Goal: Information Seeking & Learning: Check status

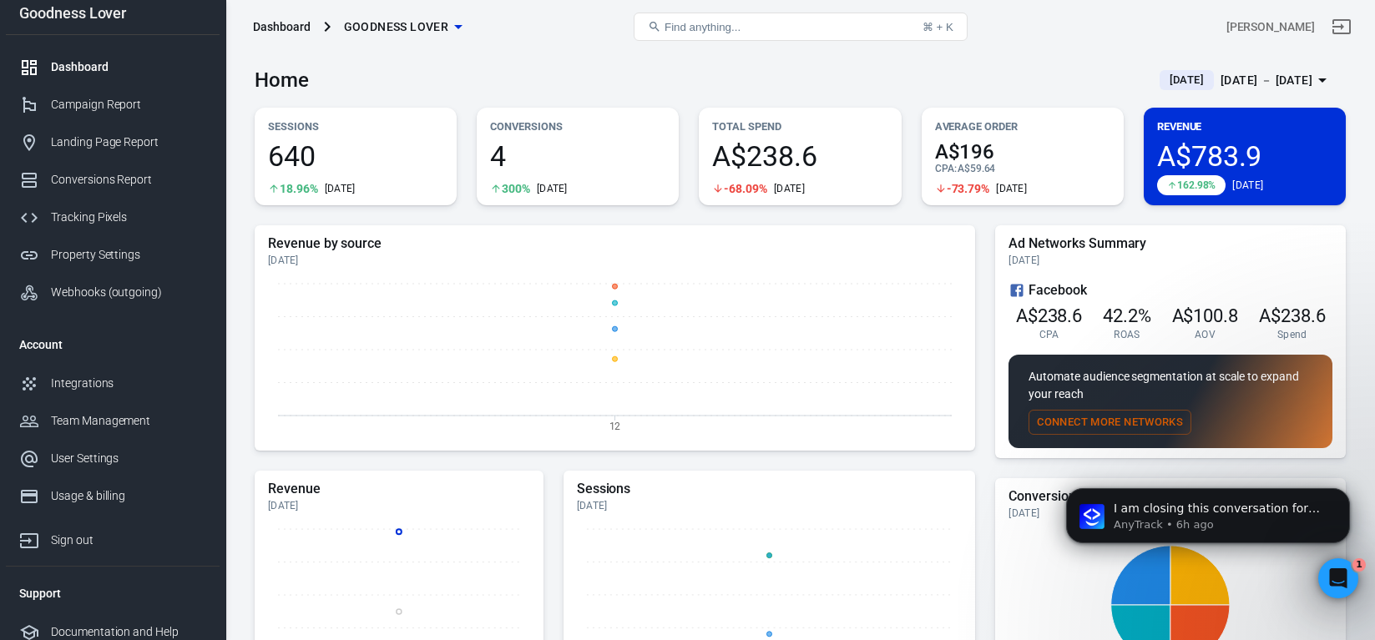
scroll to position [18, 0]
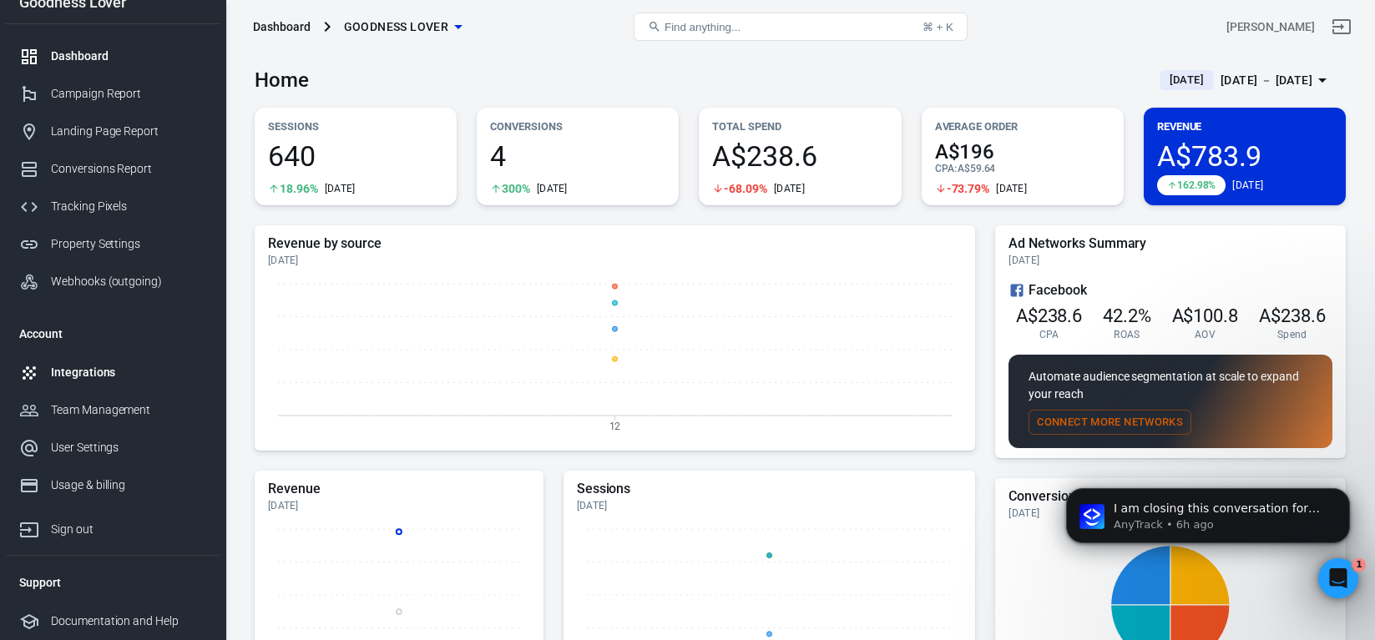
click at [145, 373] on div "Integrations" at bounding box center [128, 373] width 155 height 18
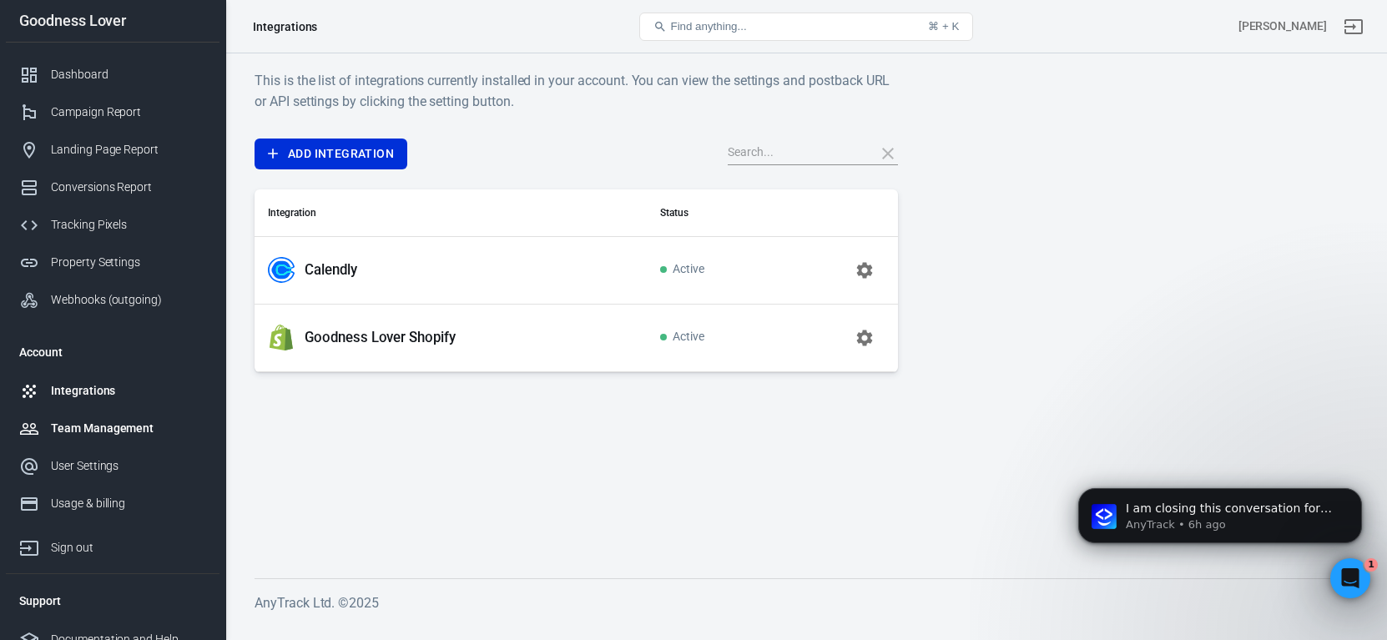
click at [129, 431] on div "Team Management" at bounding box center [128, 429] width 155 height 18
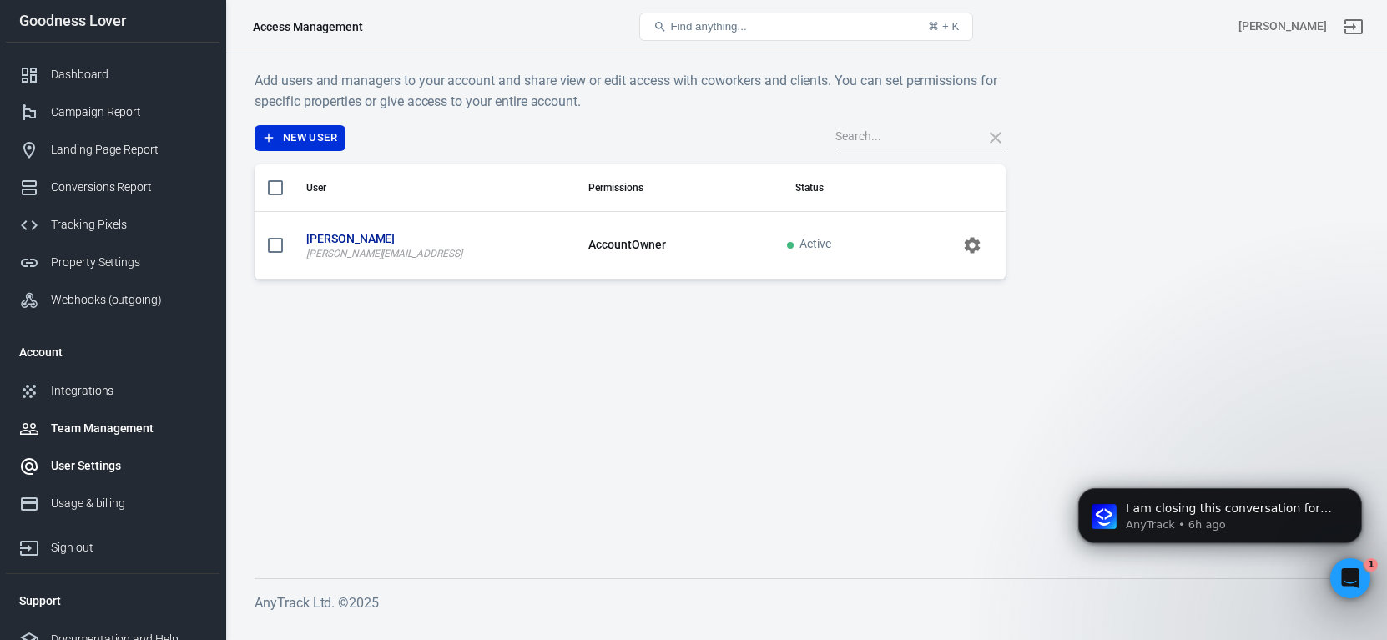
click at [93, 469] on div "User Settings" at bounding box center [128, 466] width 155 height 18
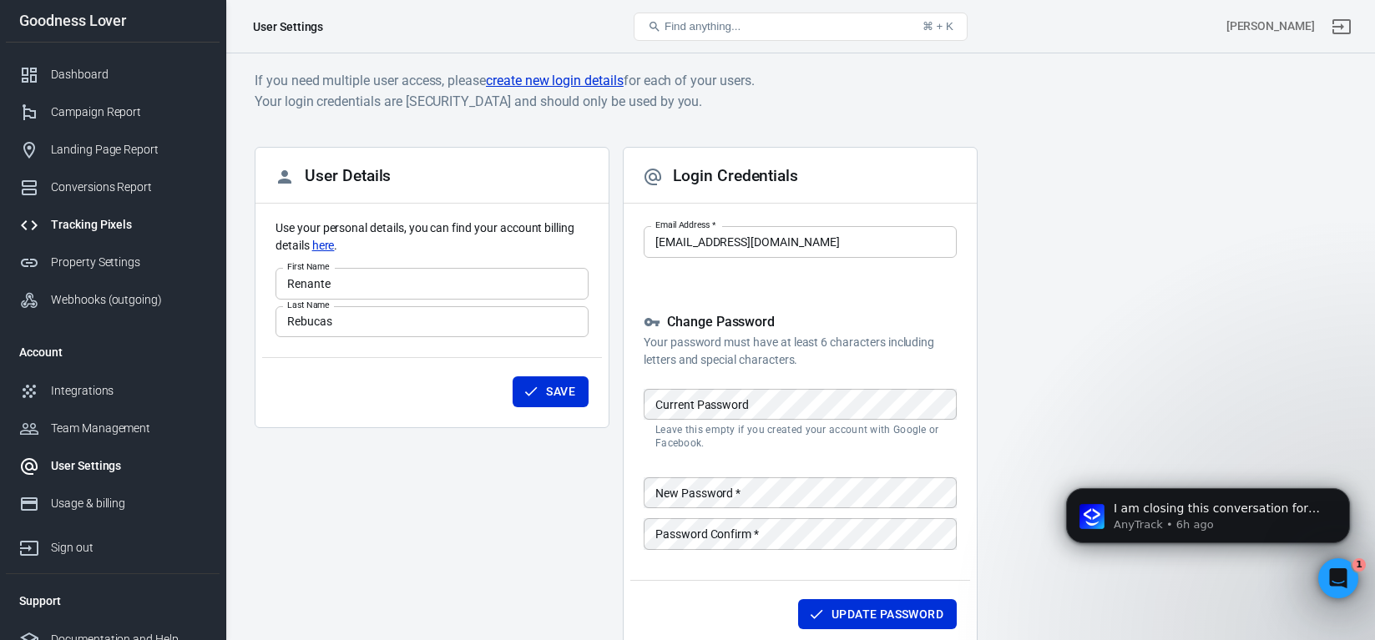
click at [113, 222] on div "Tracking Pixels" at bounding box center [128, 225] width 155 height 18
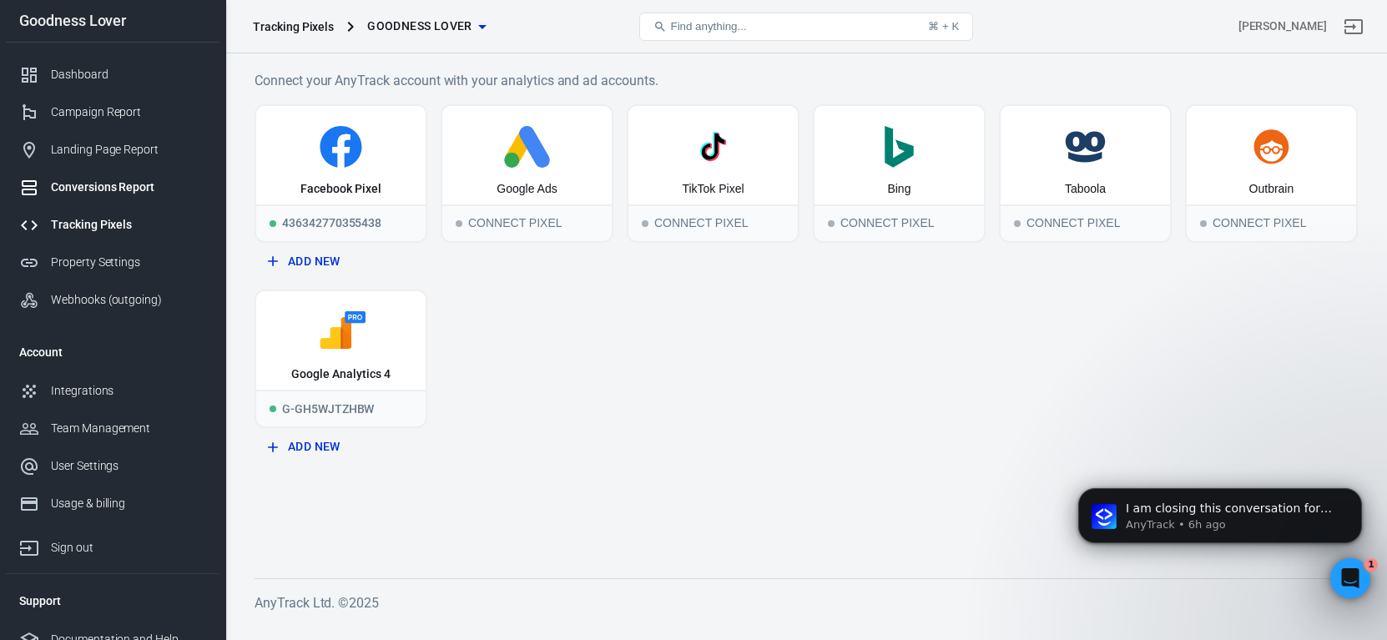
click at [116, 182] on div "Conversions Report" at bounding box center [128, 188] width 155 height 18
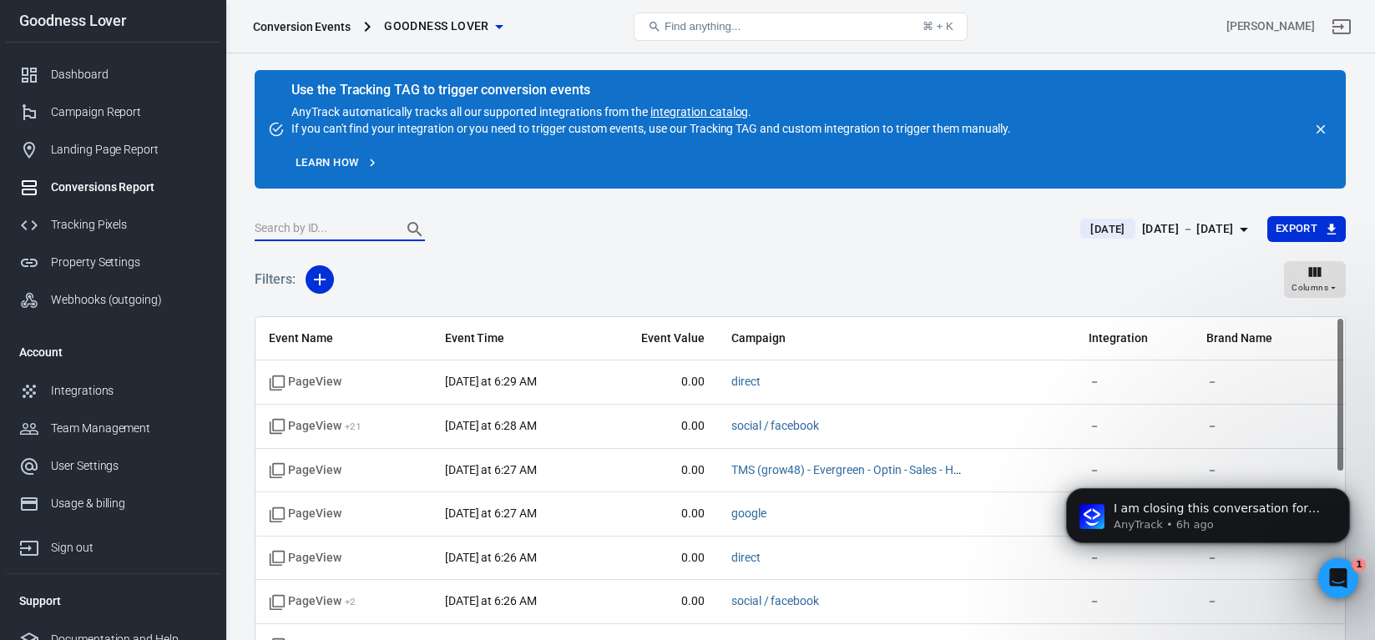
click at [343, 226] on input "text" at bounding box center [322, 230] width 134 height 22
click at [309, 286] on button "button" at bounding box center [319, 279] width 28 height 28
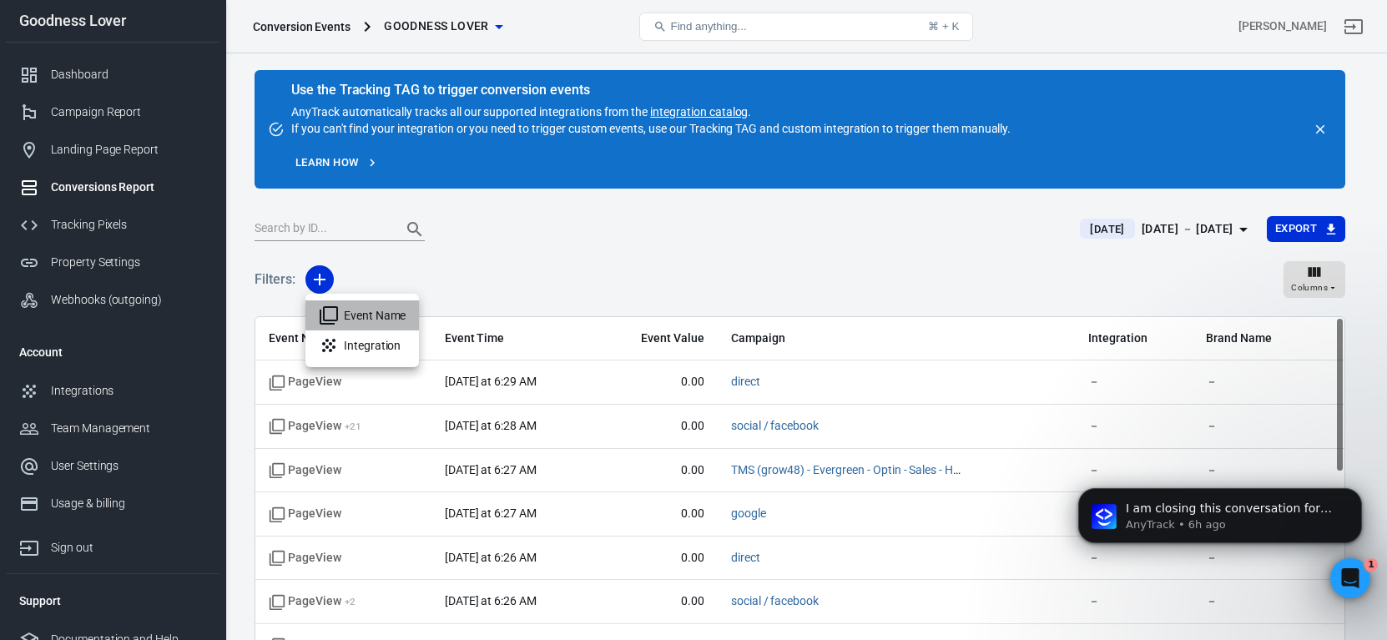
click at [366, 313] on li "Event Name" at bounding box center [362, 315] width 114 height 30
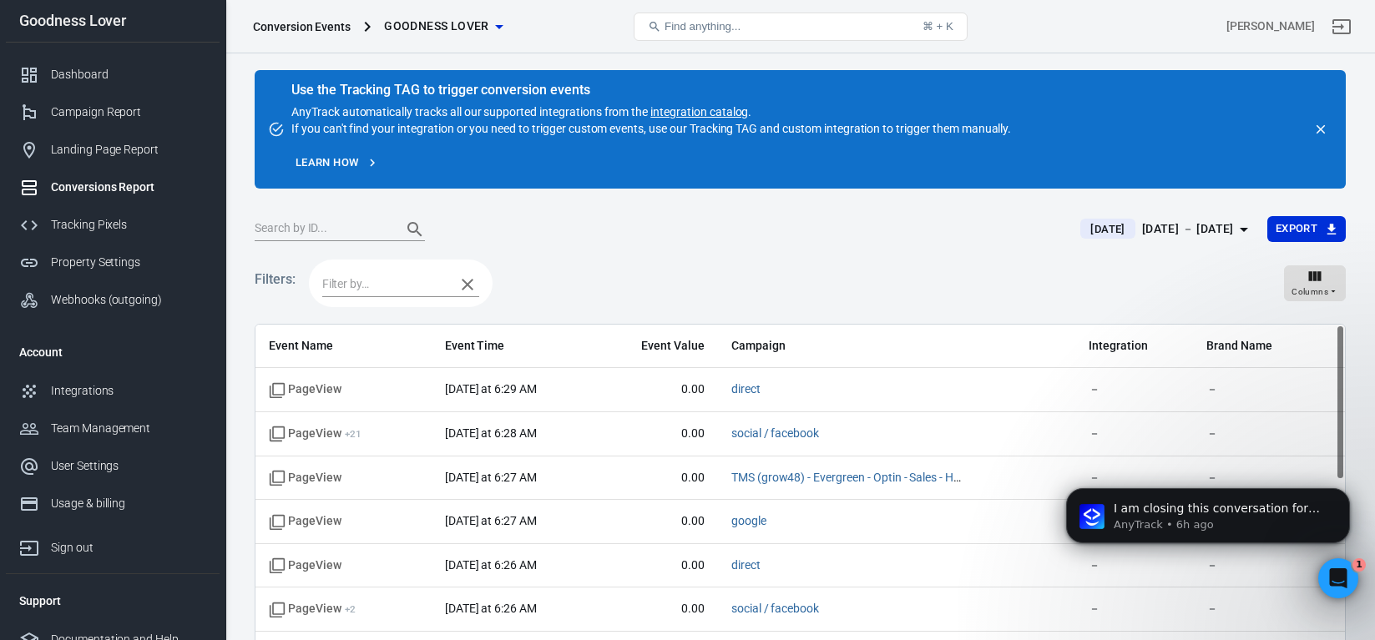
click at [390, 275] on input "text" at bounding box center [384, 284] width 124 height 21
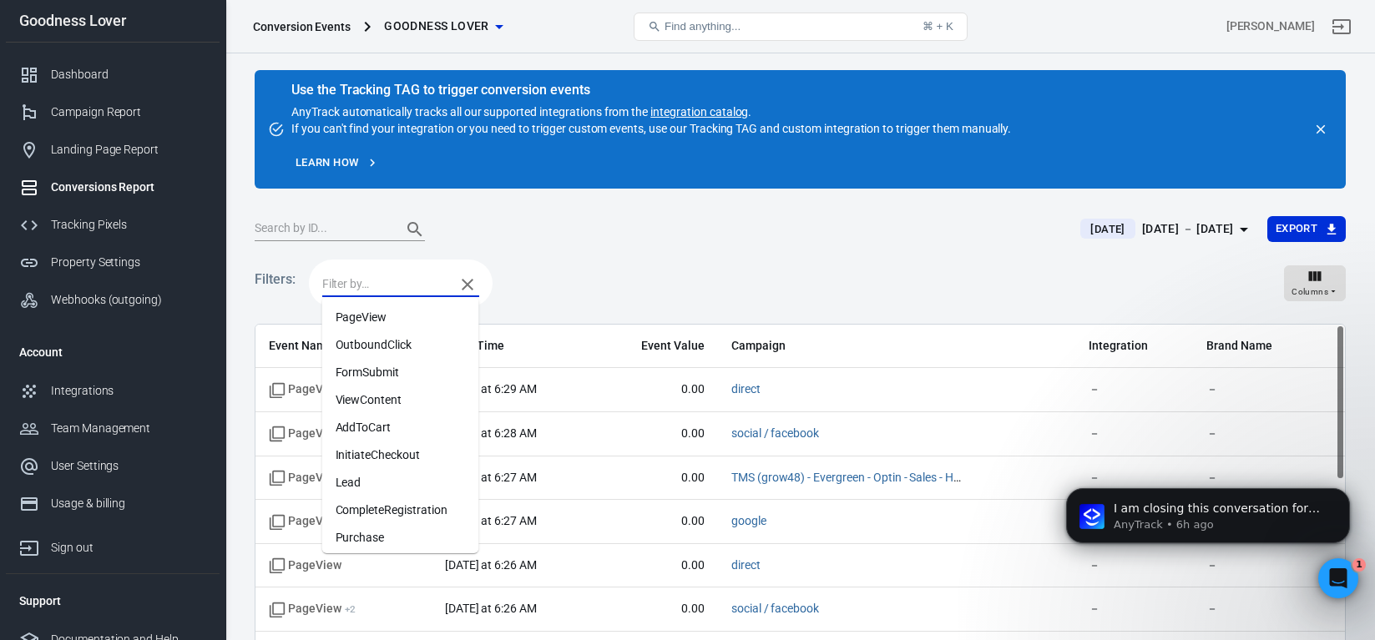
click at [420, 452] on li "InitiateCheckout" at bounding box center [400, 455] width 157 height 28
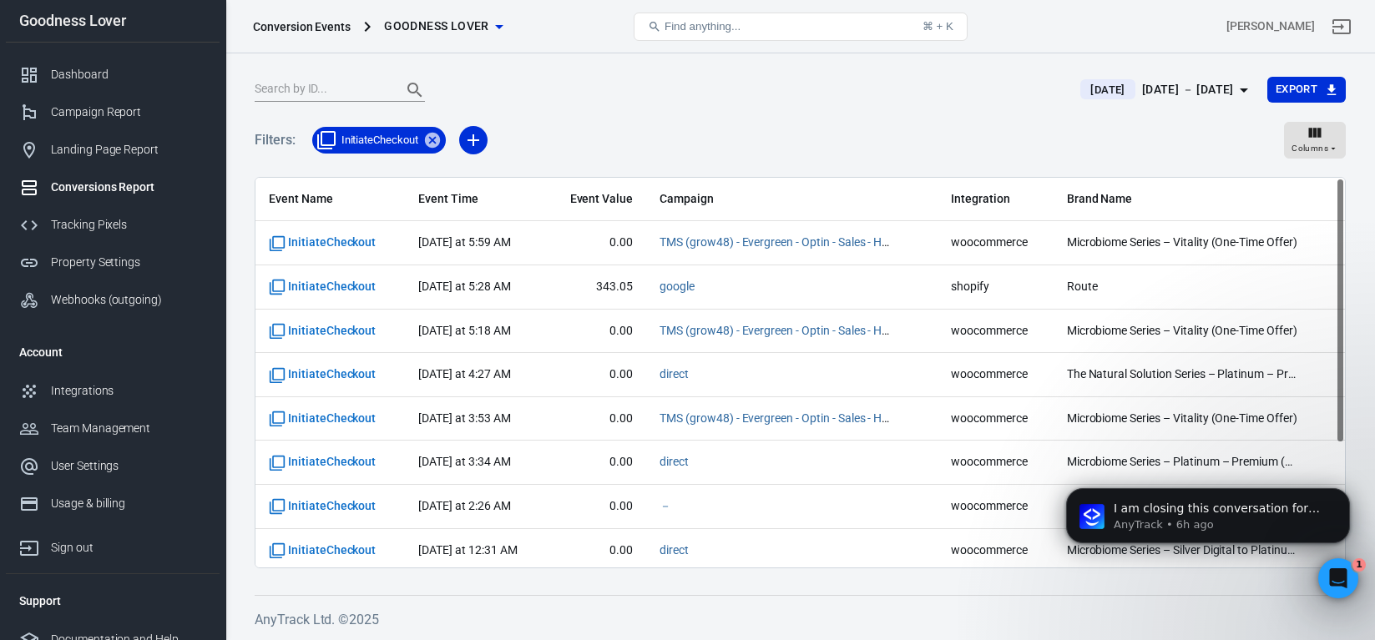
click at [404, 144] on span "InitiateCheckout" at bounding box center [379, 140] width 97 height 17
click at [428, 144] on icon at bounding box center [432, 140] width 15 height 15
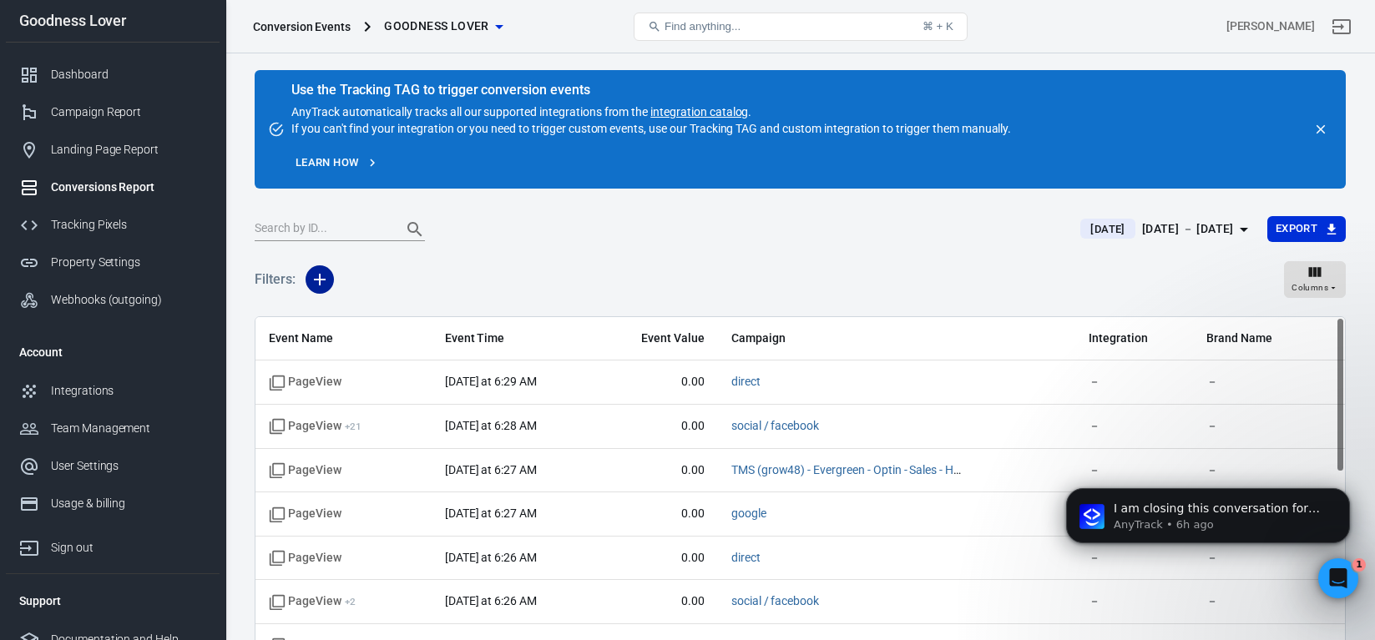
click at [315, 276] on icon "button" at bounding box center [320, 280] width 20 height 20
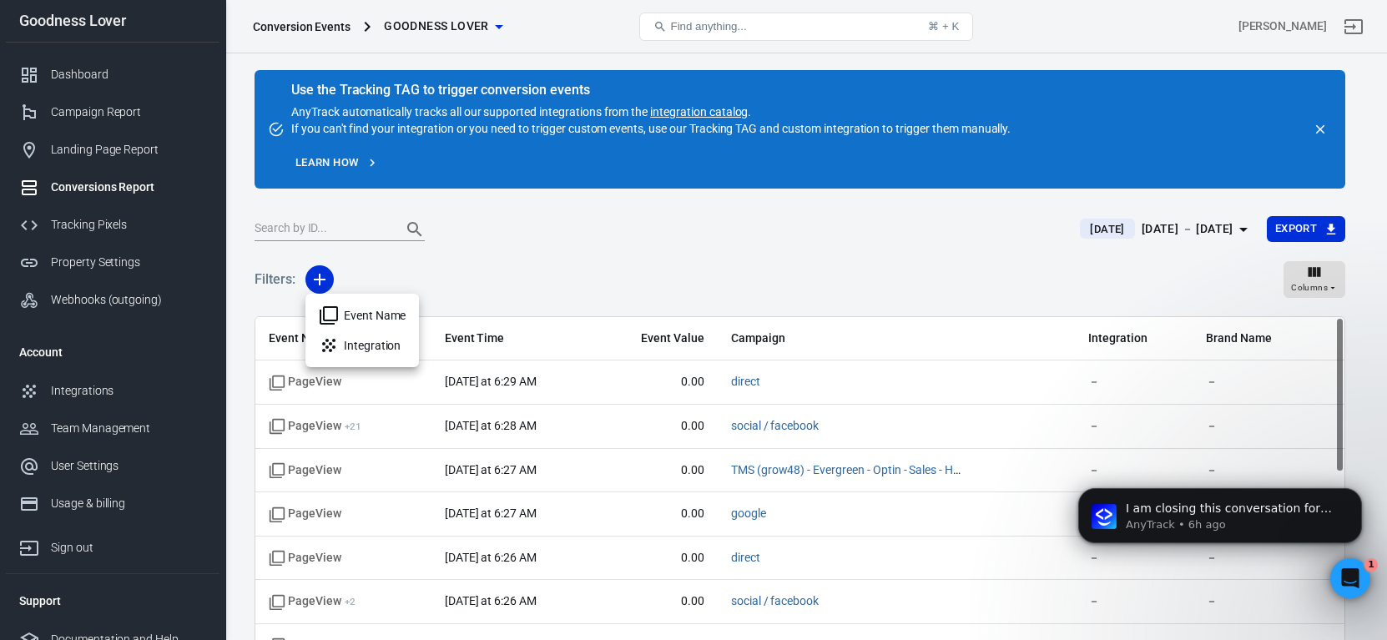
click at [371, 352] on li "Integration" at bounding box center [362, 345] width 114 height 30
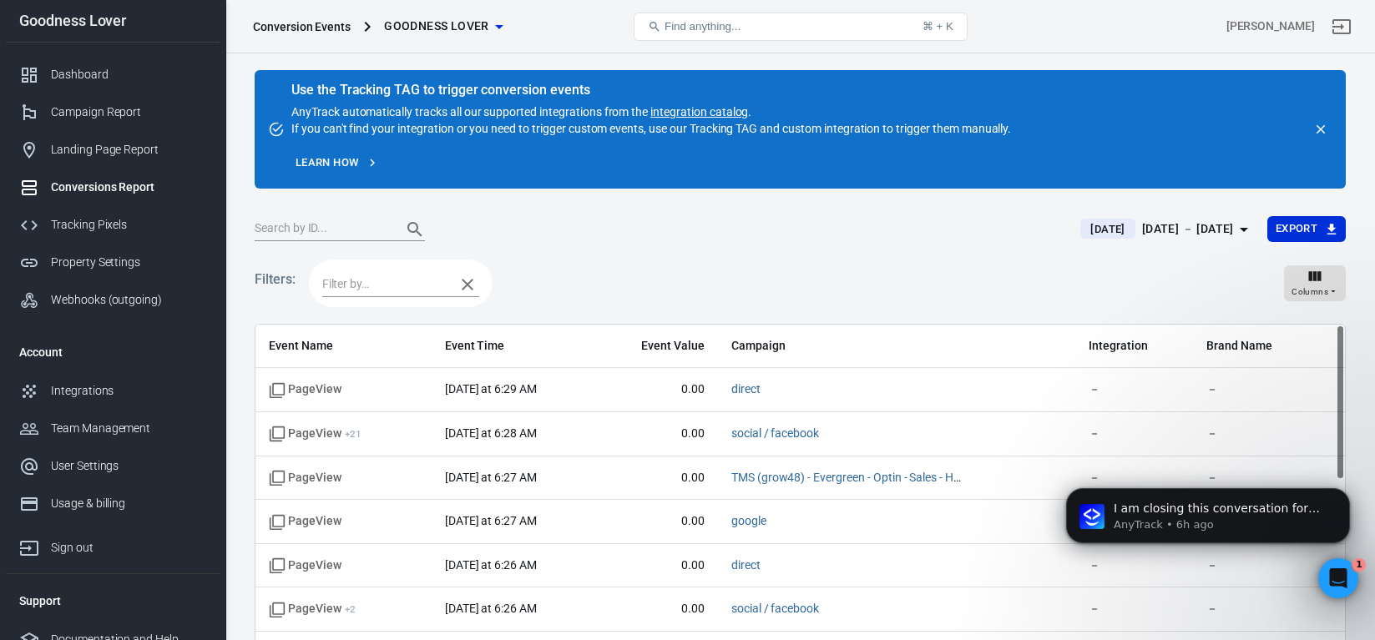
click at [404, 289] on input "text" at bounding box center [384, 284] width 124 height 21
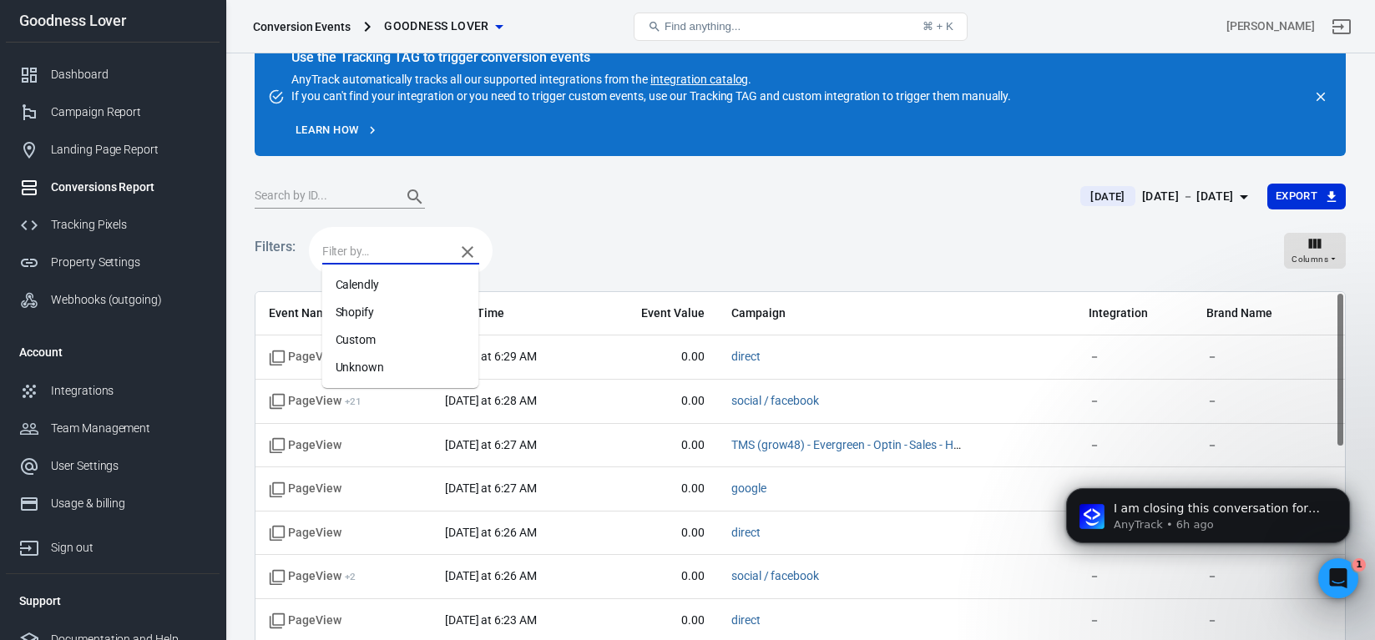
scroll to position [110, 0]
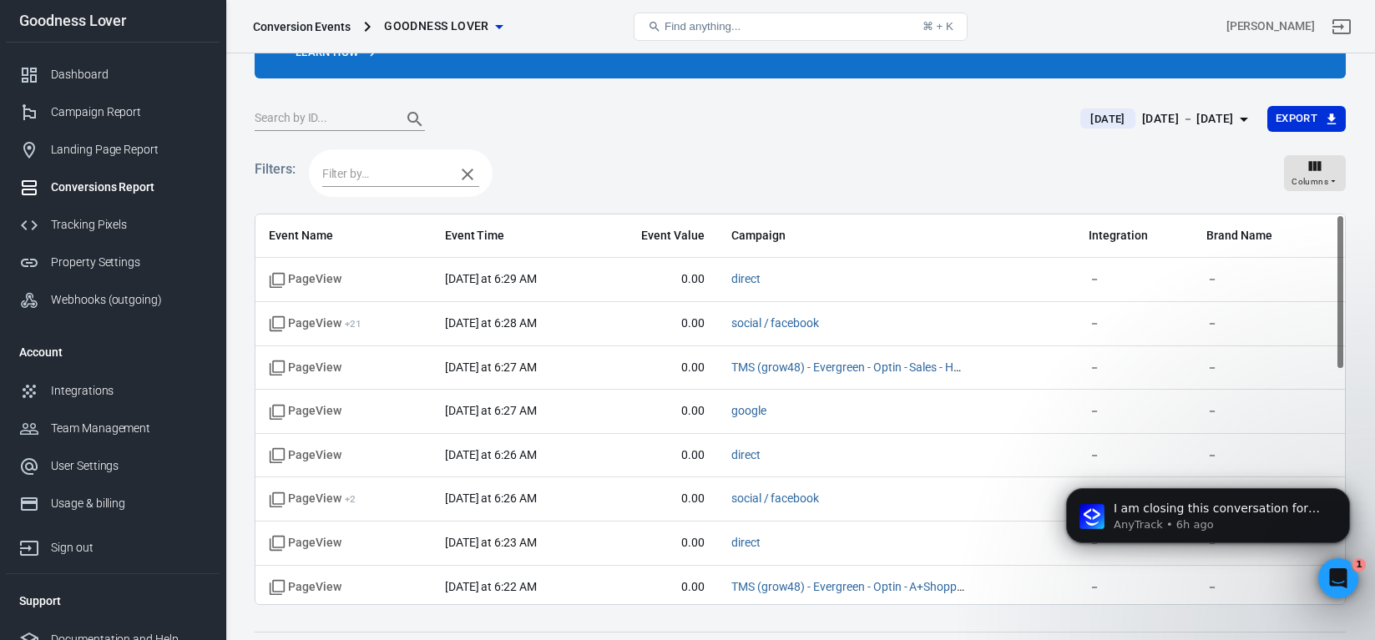
click at [593, 180] on div "Filters: Columns" at bounding box center [800, 180] width 1091 height 68
click at [422, 172] on input "text" at bounding box center [384, 174] width 124 height 21
type input "WooCommerce"
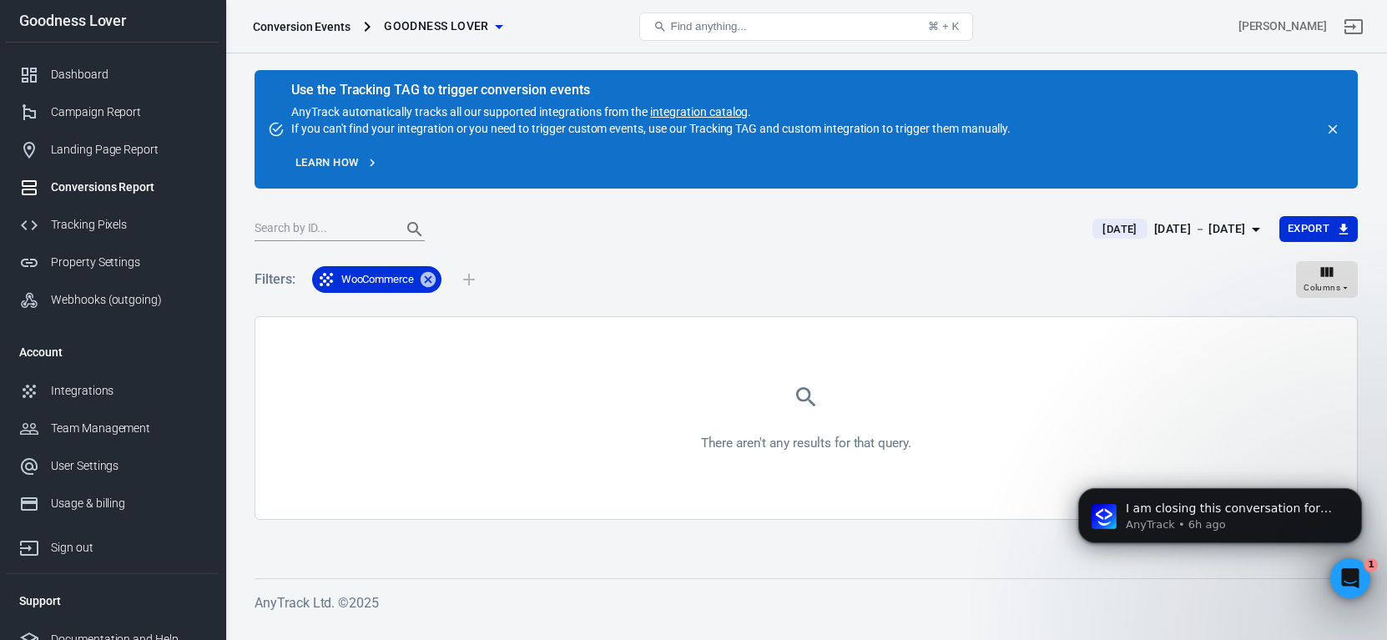
click at [429, 278] on icon at bounding box center [428, 279] width 18 height 18
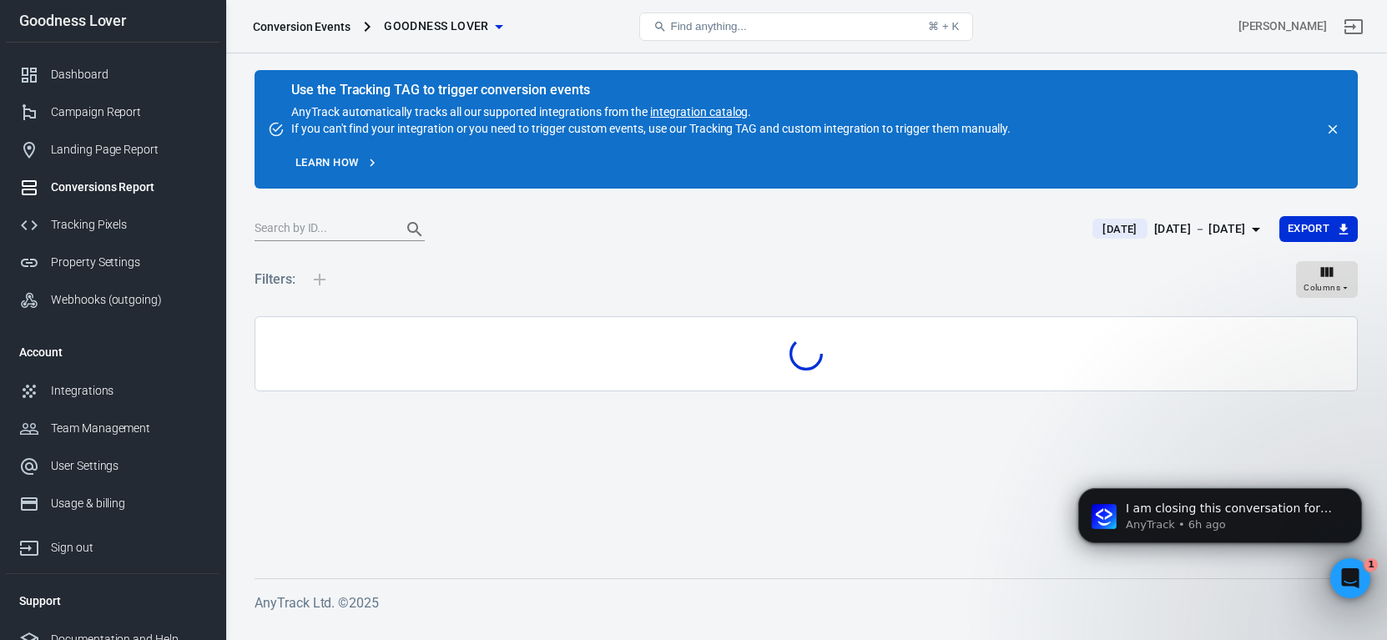
click at [389, 291] on div "Filters: Columns" at bounding box center [806, 286] width 1103 height 60
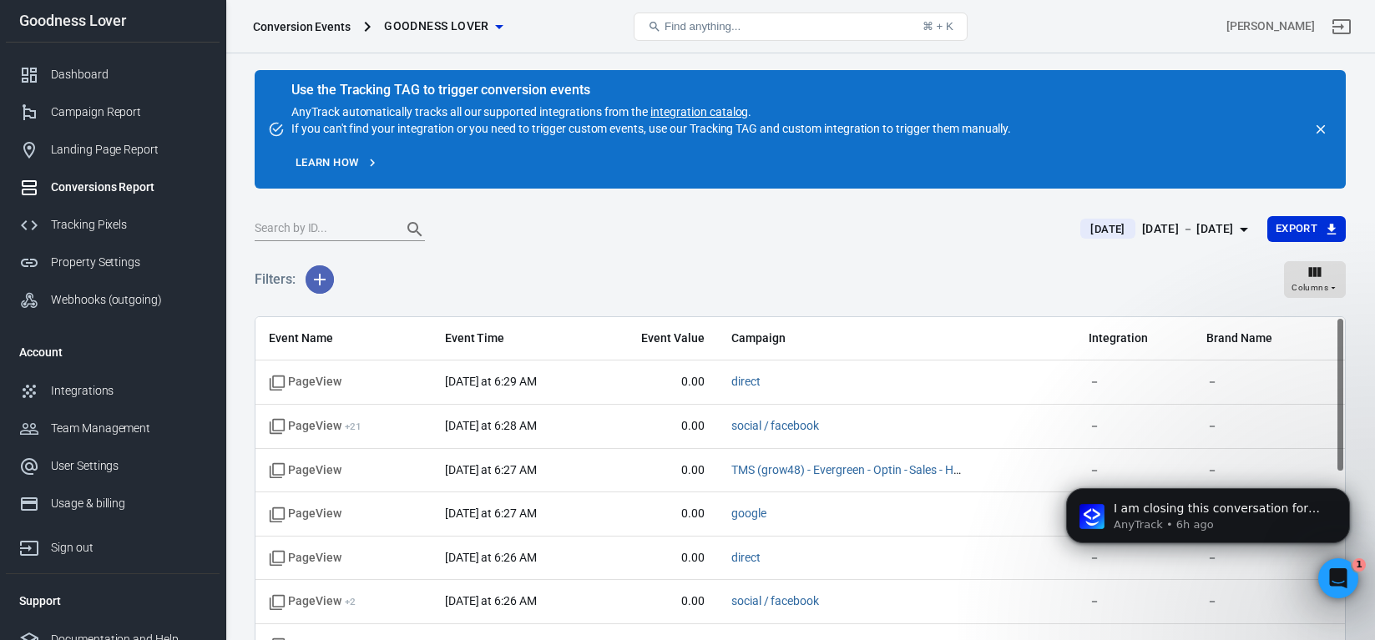
click at [308, 275] on button "button" at bounding box center [319, 279] width 28 height 28
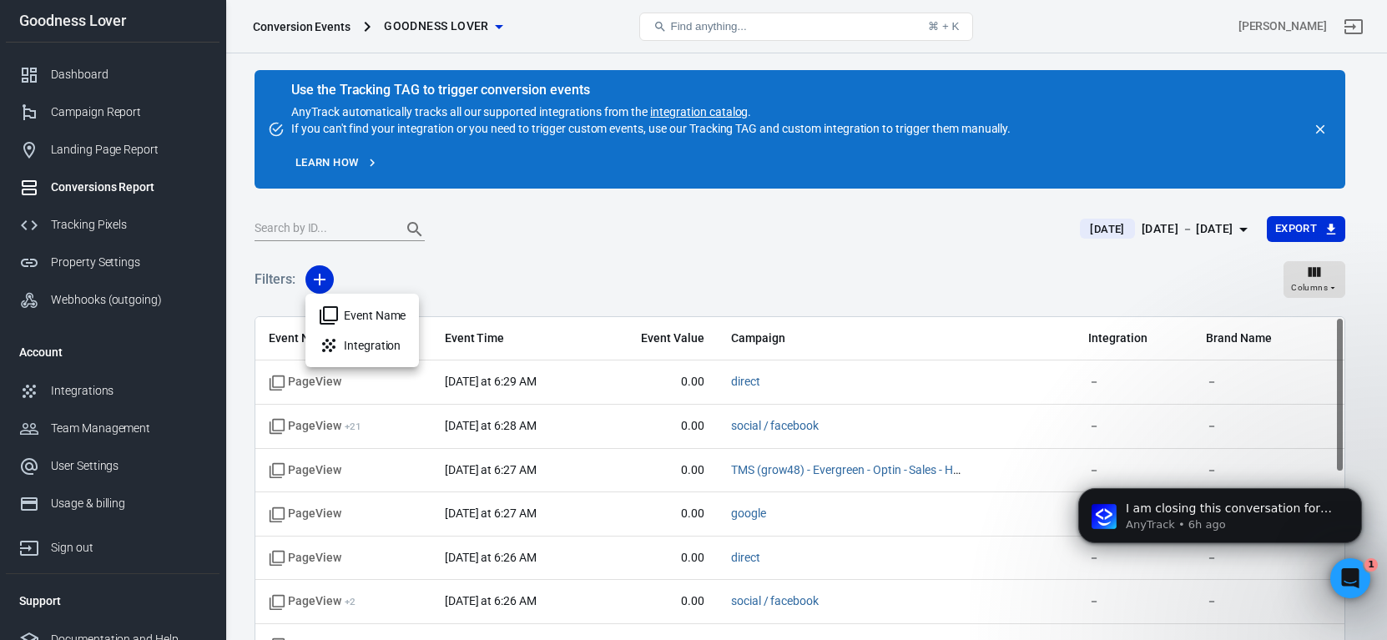
click at [368, 318] on li "Event Name" at bounding box center [362, 315] width 114 height 30
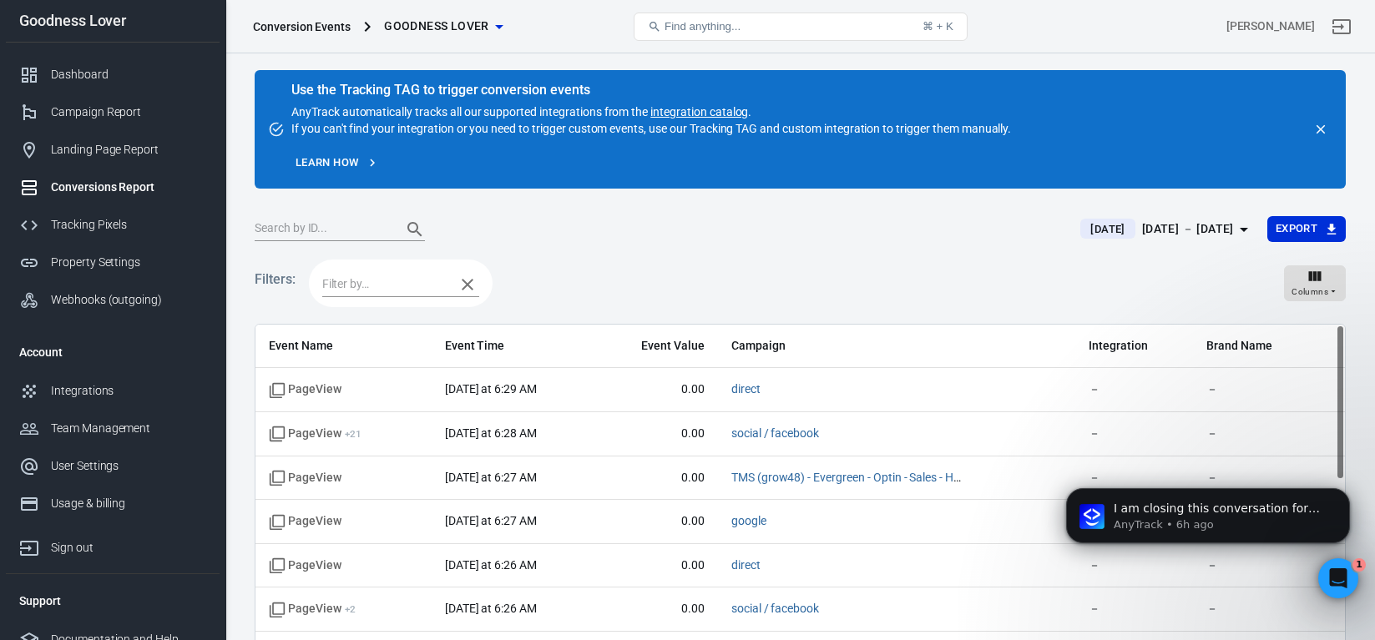
click at [389, 285] on input "text" at bounding box center [384, 284] width 124 height 21
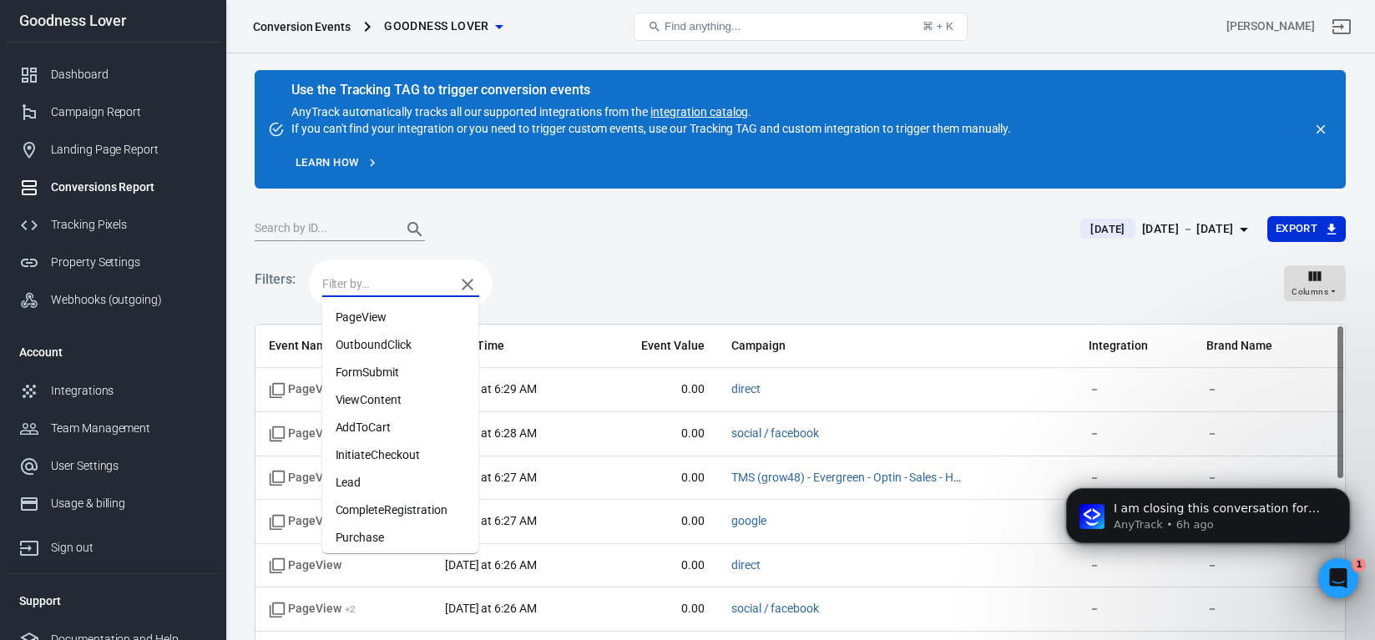
click at [396, 461] on li "InitiateCheckout" at bounding box center [400, 455] width 157 height 28
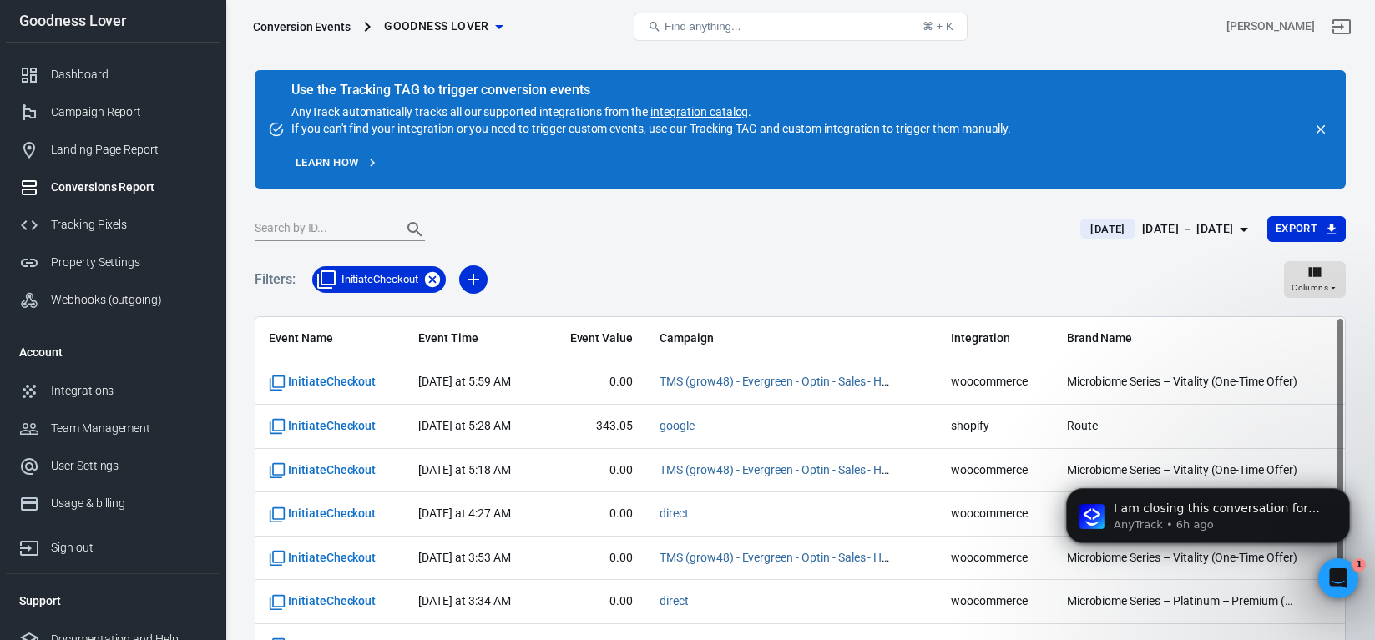
click at [432, 278] on icon at bounding box center [432, 279] width 15 height 15
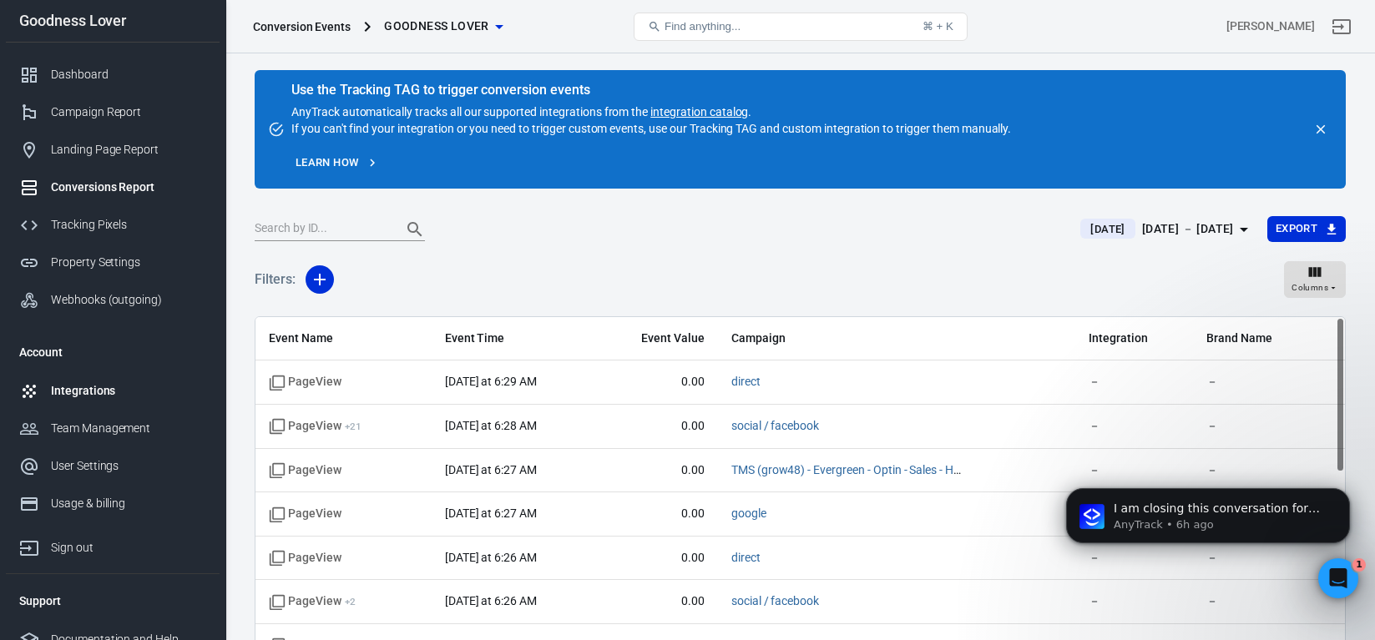
click at [107, 398] on div "Integrations" at bounding box center [128, 391] width 155 height 18
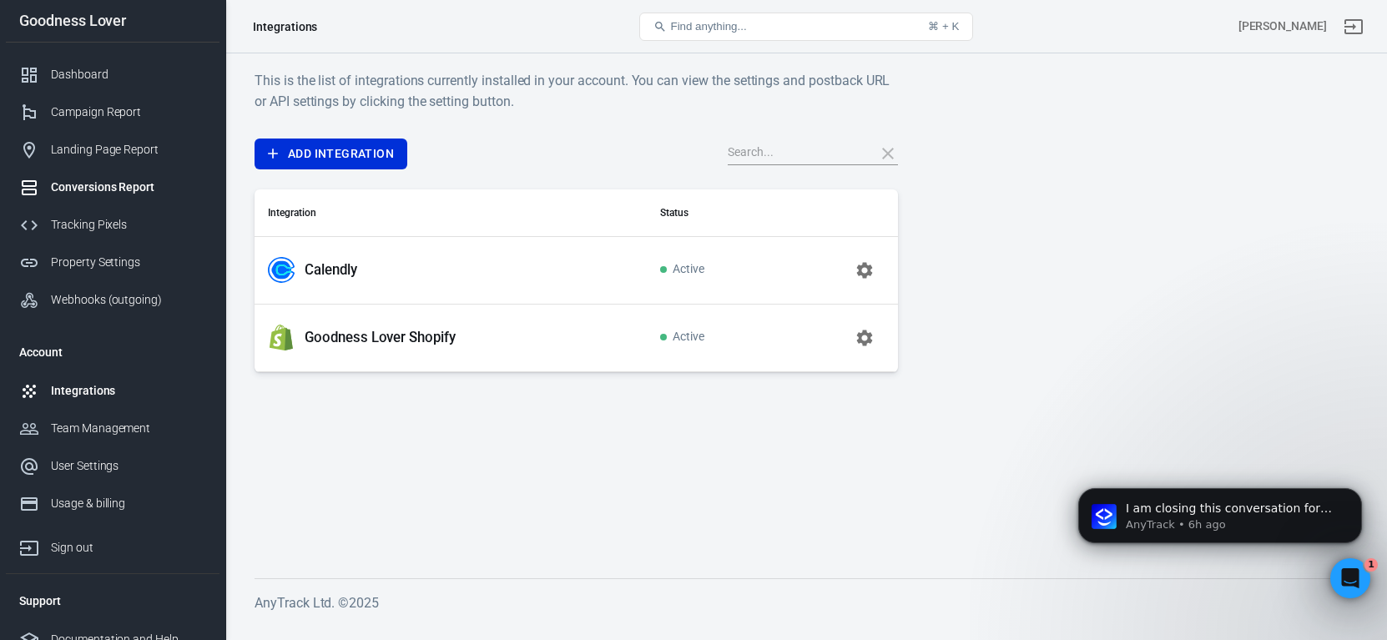
click at [96, 189] on div "Conversions Report" at bounding box center [128, 188] width 155 height 18
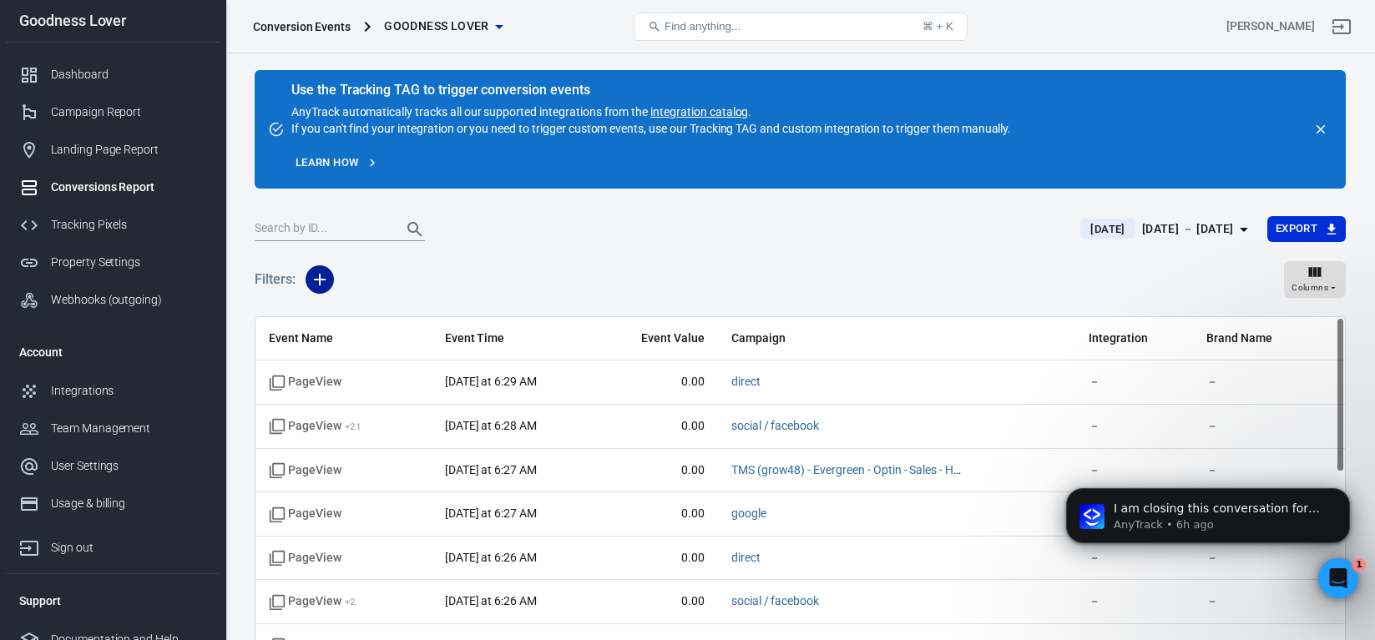
click at [320, 278] on icon "button" at bounding box center [320, 280] width 12 height 12
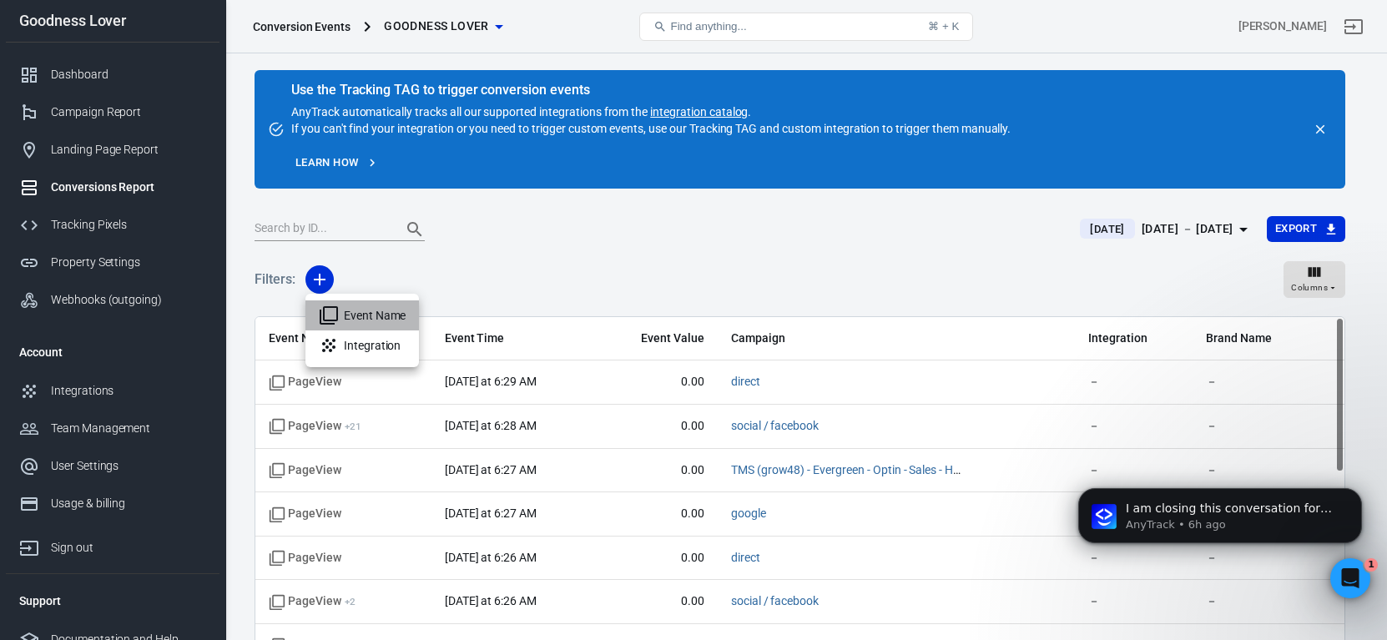
click at [364, 319] on li "Event Name" at bounding box center [362, 315] width 114 height 30
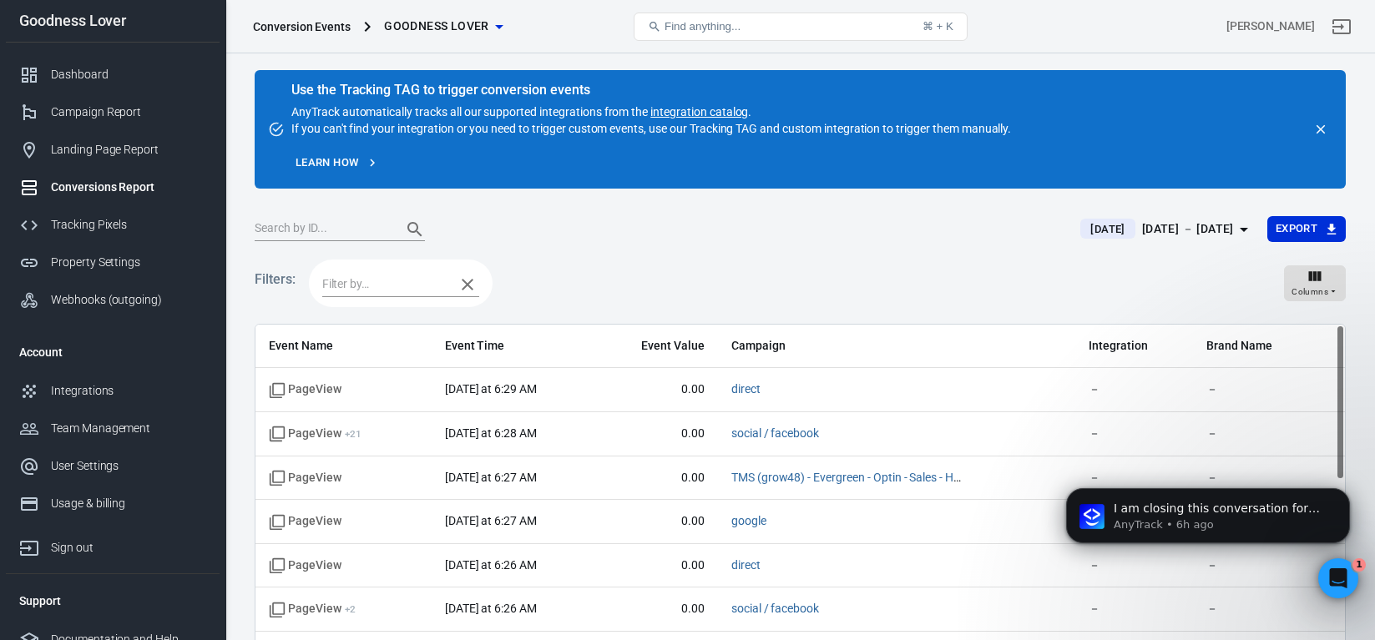
click at [384, 287] on input "text" at bounding box center [384, 284] width 124 height 21
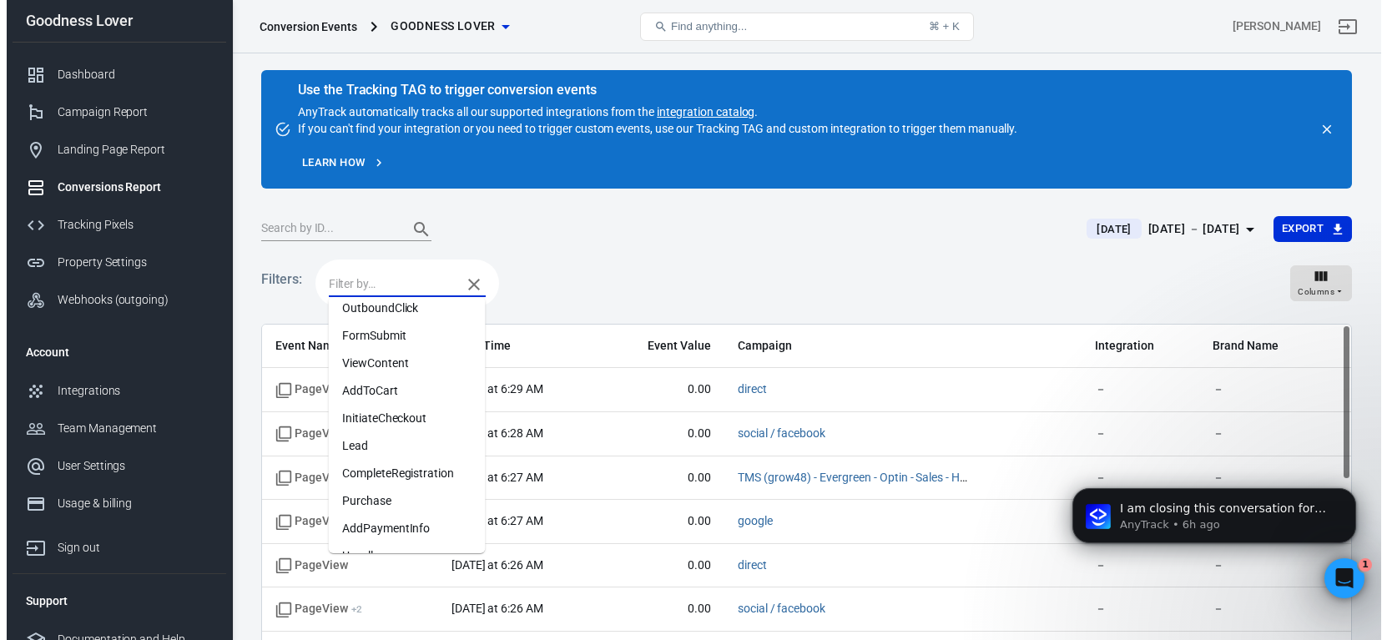
scroll to position [88, 0]
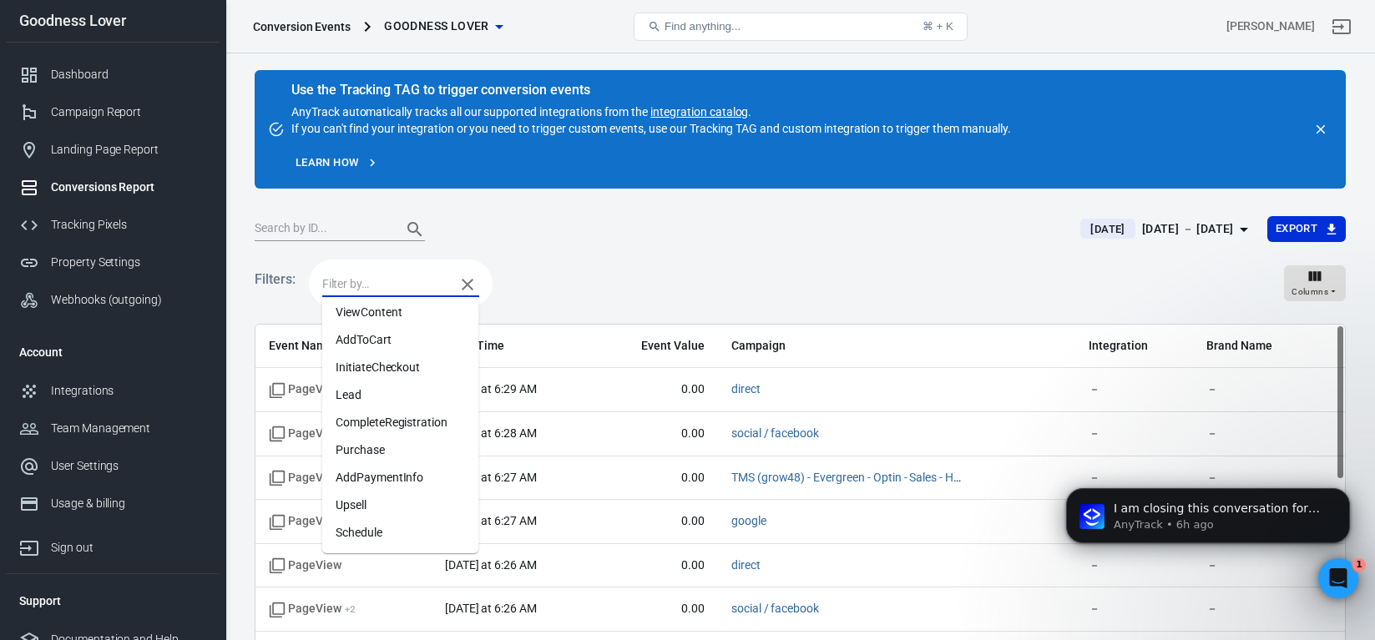
click at [389, 450] on li "Purchase" at bounding box center [400, 450] width 157 height 28
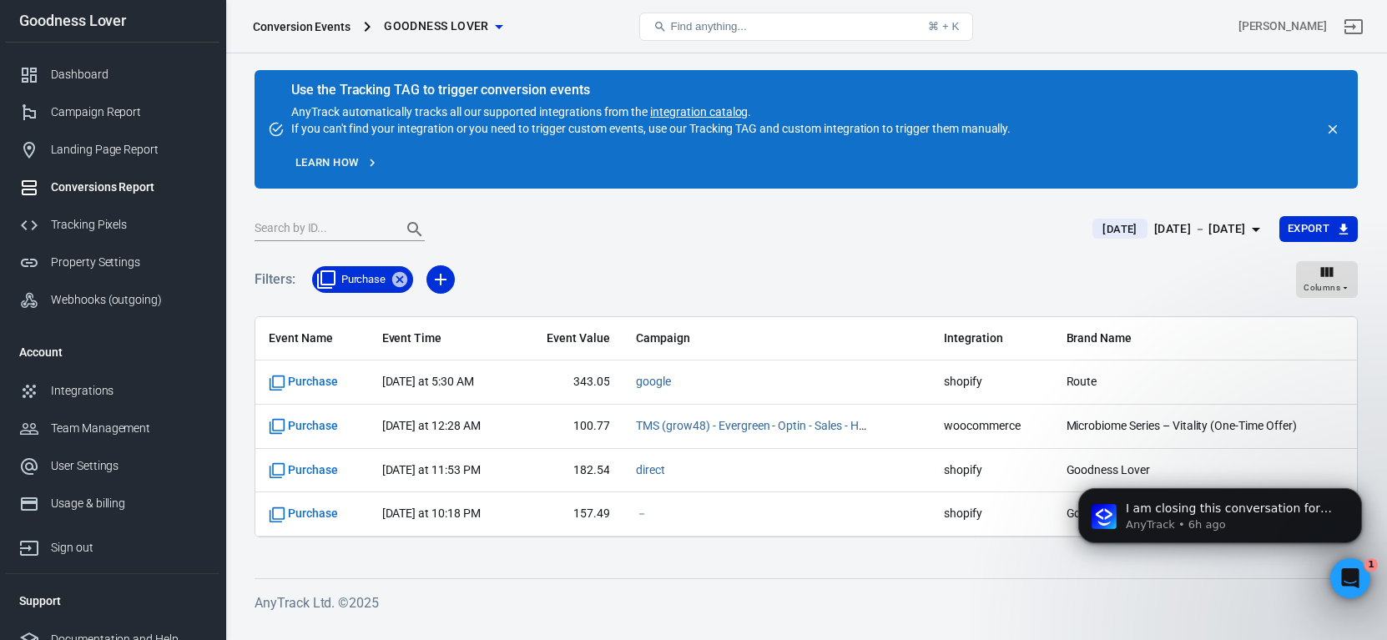
click at [579, 587] on footer "AnyTrack Ltd. © 2025" at bounding box center [806, 595] width 1103 height 35
click at [372, 280] on span "Purchase" at bounding box center [363, 279] width 65 height 17
click at [396, 280] on icon at bounding box center [399, 279] width 15 height 15
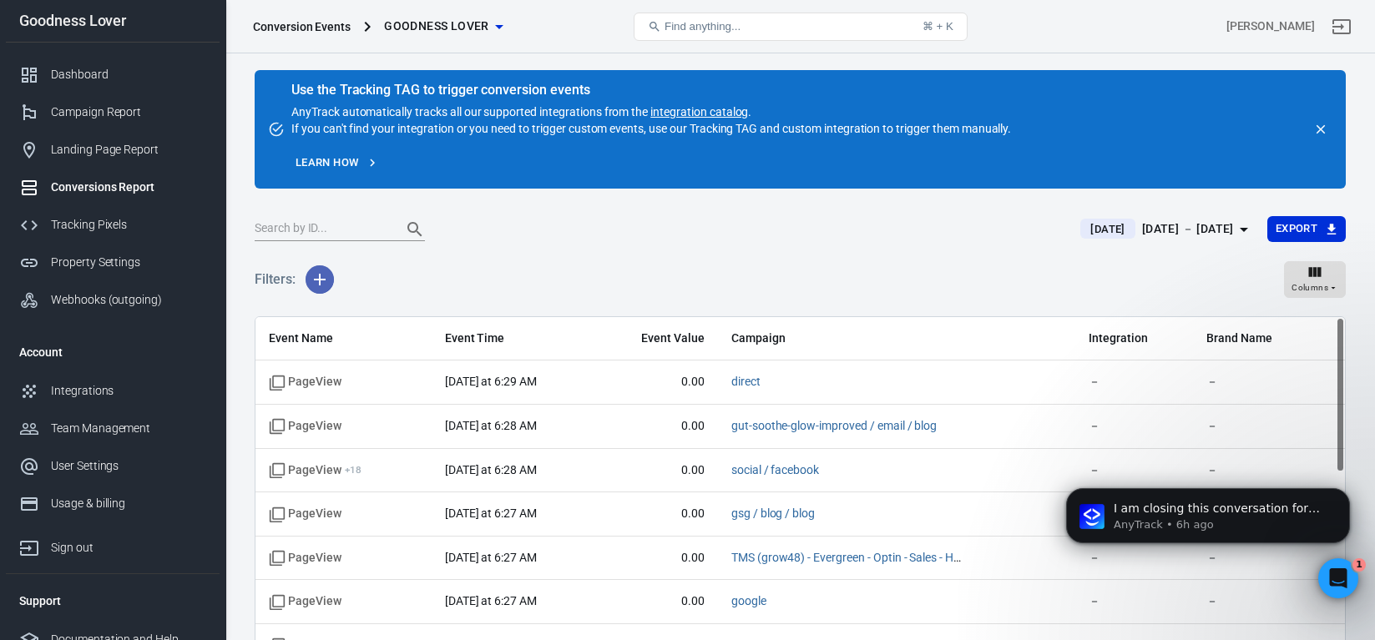
click at [321, 284] on icon "button" at bounding box center [320, 280] width 20 height 20
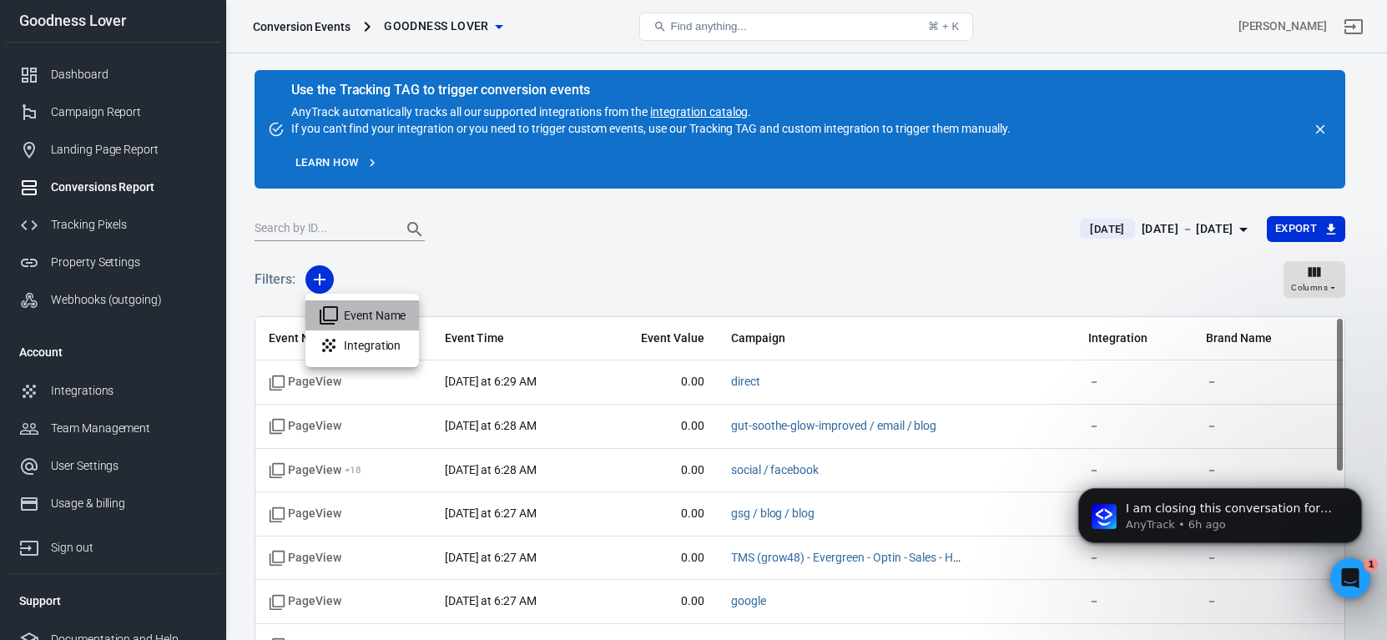
click at [361, 320] on li "Event Name" at bounding box center [362, 315] width 114 height 30
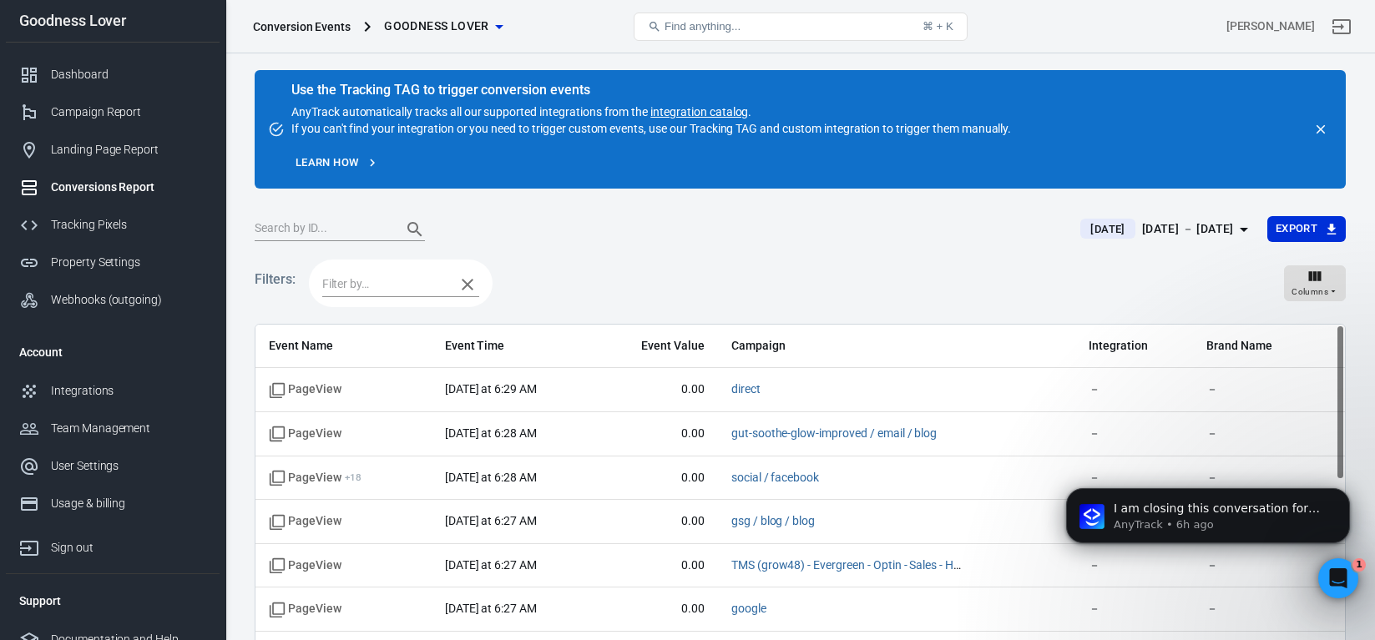
click at [374, 275] on input "text" at bounding box center [384, 284] width 124 height 21
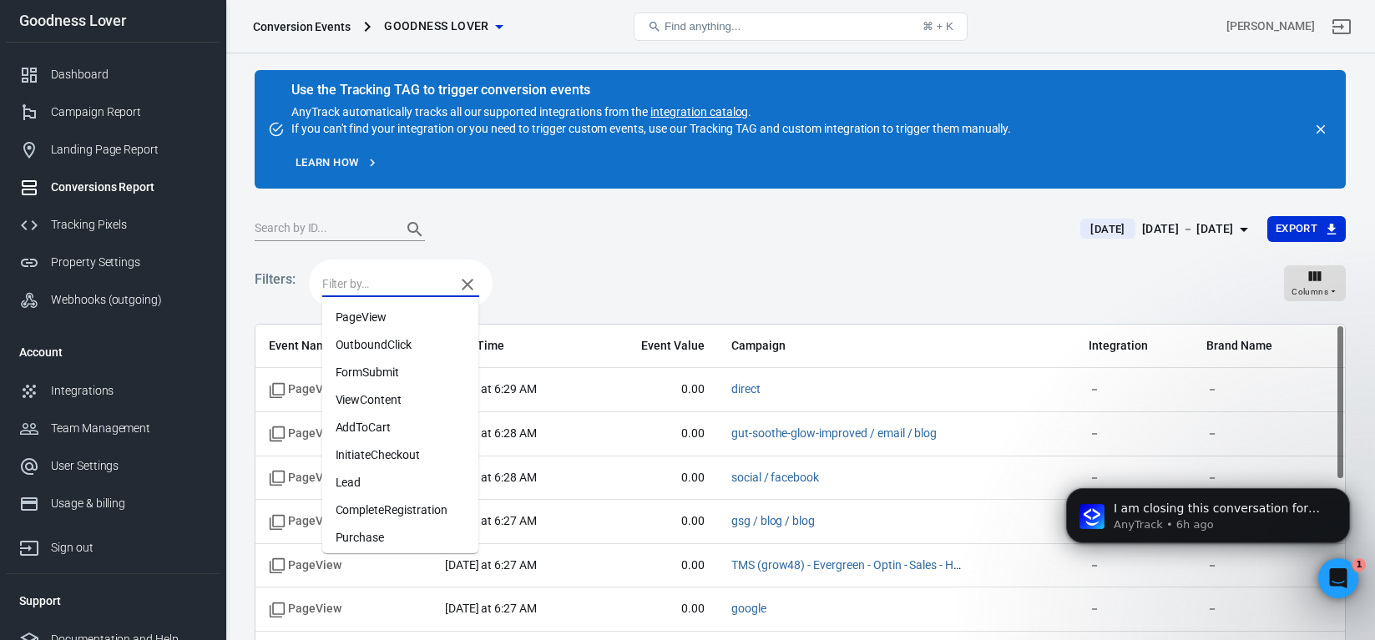
click at [381, 488] on li "Lead" at bounding box center [400, 483] width 157 height 28
